Goal: Transaction & Acquisition: Purchase product/service

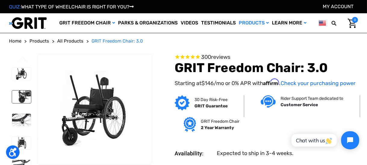
click at [25, 95] on img at bounding box center [21, 96] width 19 height 13
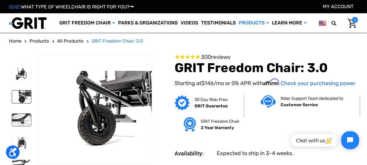
click at [19, 116] on img at bounding box center [21, 120] width 19 height 13
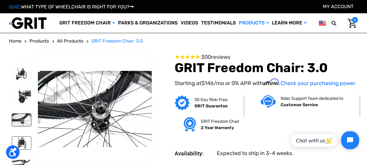
click at [17, 143] on img at bounding box center [21, 142] width 19 height 13
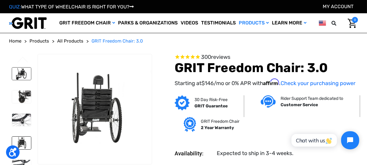
click at [17, 73] on img at bounding box center [21, 73] width 19 height 13
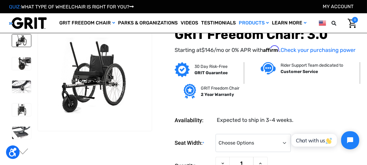
scroll to position [30, 0]
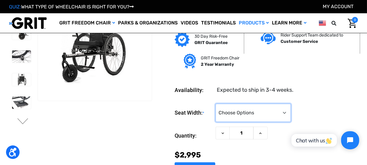
click at [276, 113] on select "Choose Options 16" 18" 20"" at bounding box center [253, 113] width 75 height 18
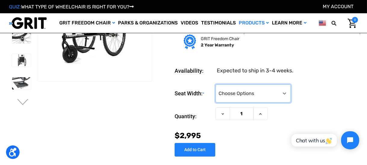
scroll to position [60, 0]
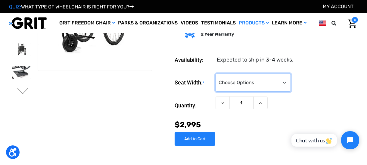
click at [258, 82] on select "Choose Options 16" 18" 20"" at bounding box center [253, 82] width 75 height 18
select select "326"
click at [216, 75] on select "Choose Options 16" 18" 20"" at bounding box center [253, 82] width 75 height 18
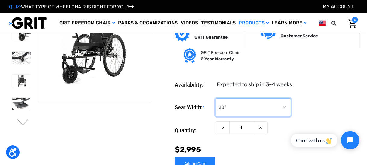
scroll to position [0, 0]
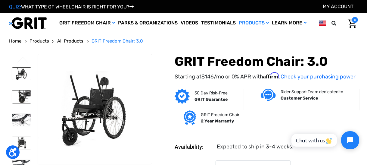
click at [26, 95] on img at bounding box center [21, 96] width 19 height 13
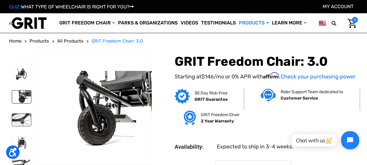
click at [23, 117] on img at bounding box center [21, 120] width 19 height 13
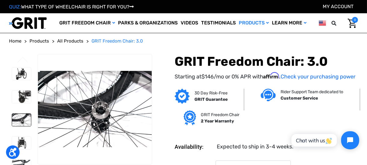
click at [23, 117] on img at bounding box center [21, 120] width 19 height 13
click at [23, 141] on img at bounding box center [21, 142] width 19 height 13
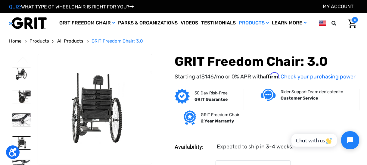
click at [22, 116] on img at bounding box center [21, 120] width 19 height 13
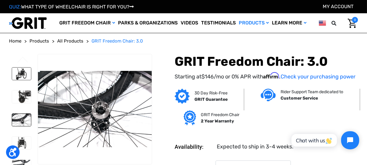
click at [17, 73] on img at bounding box center [21, 73] width 19 height 13
